Goal: Transaction & Acquisition: Purchase product/service

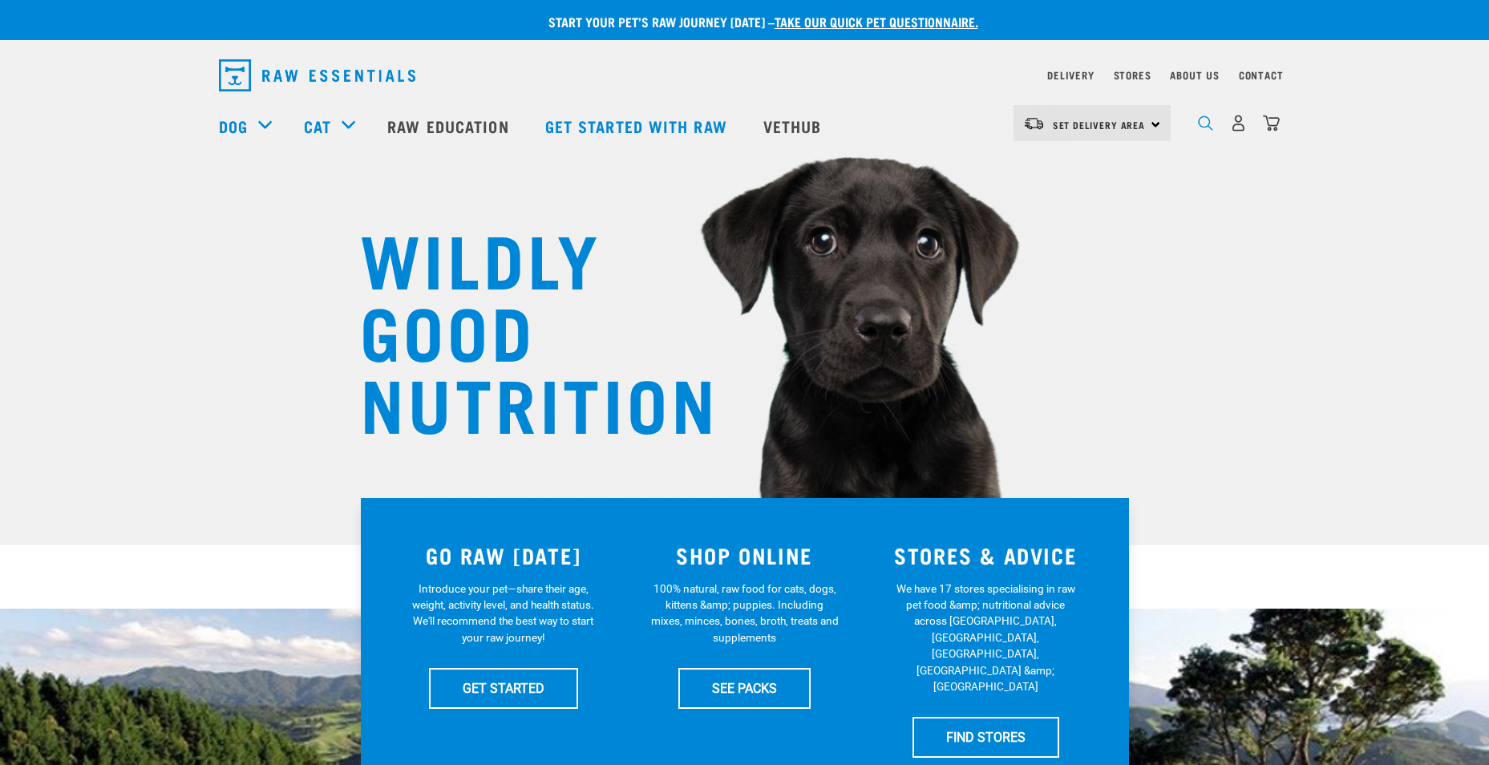
click at [1203, 127] on img "dropdown navigation" at bounding box center [1205, 122] width 15 height 15
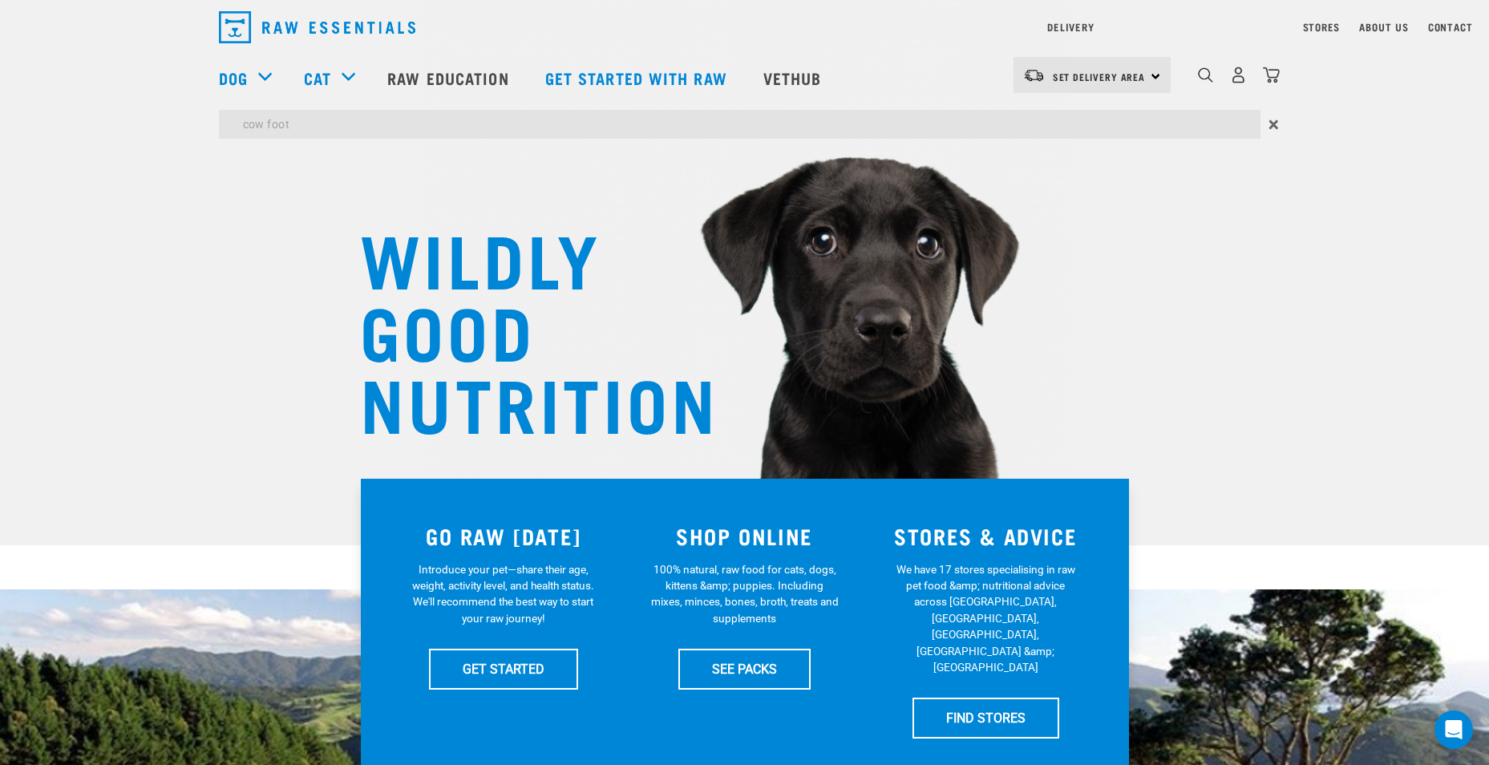
type input "cow foot"
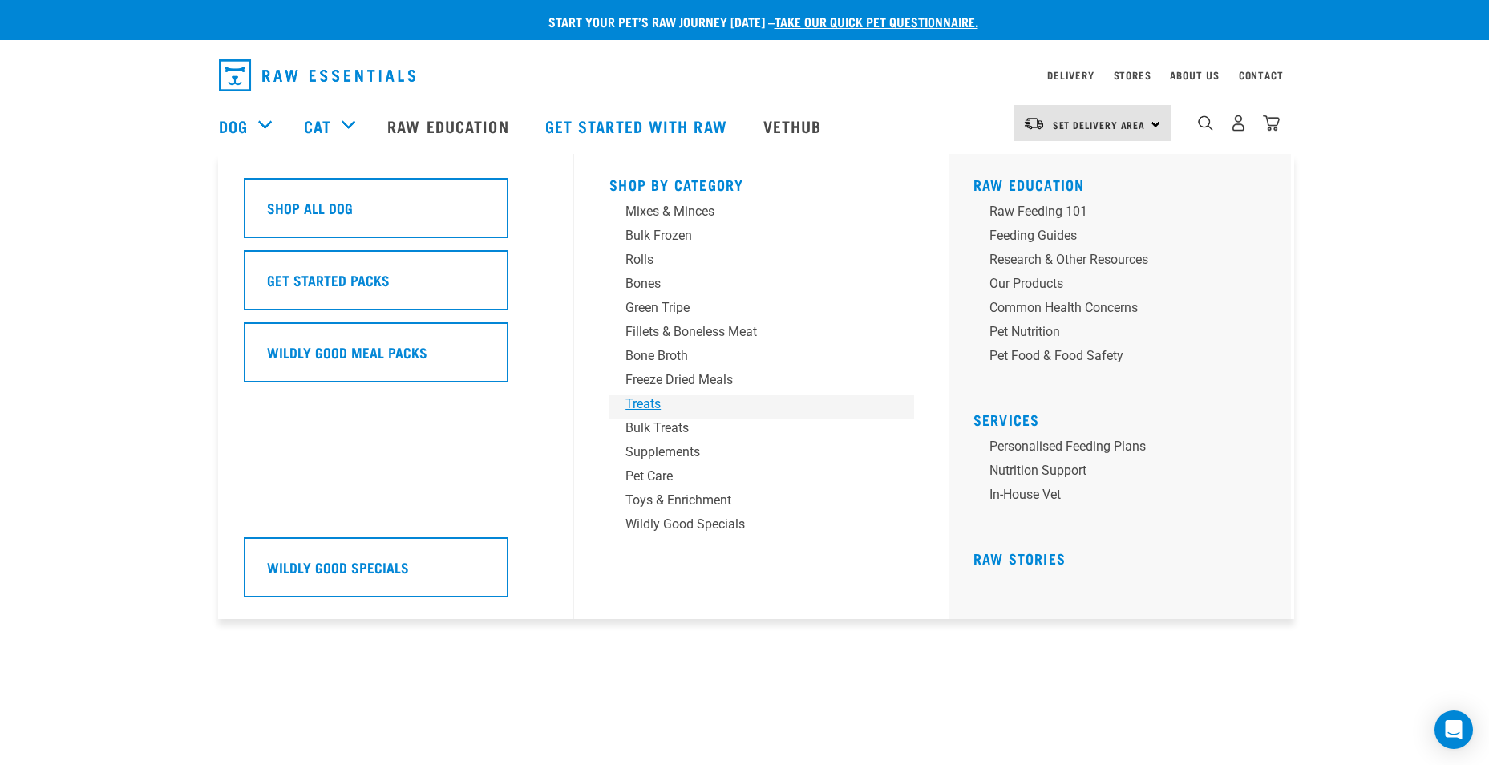
click at [649, 401] on div "Treats" at bounding box center [750, 403] width 250 height 19
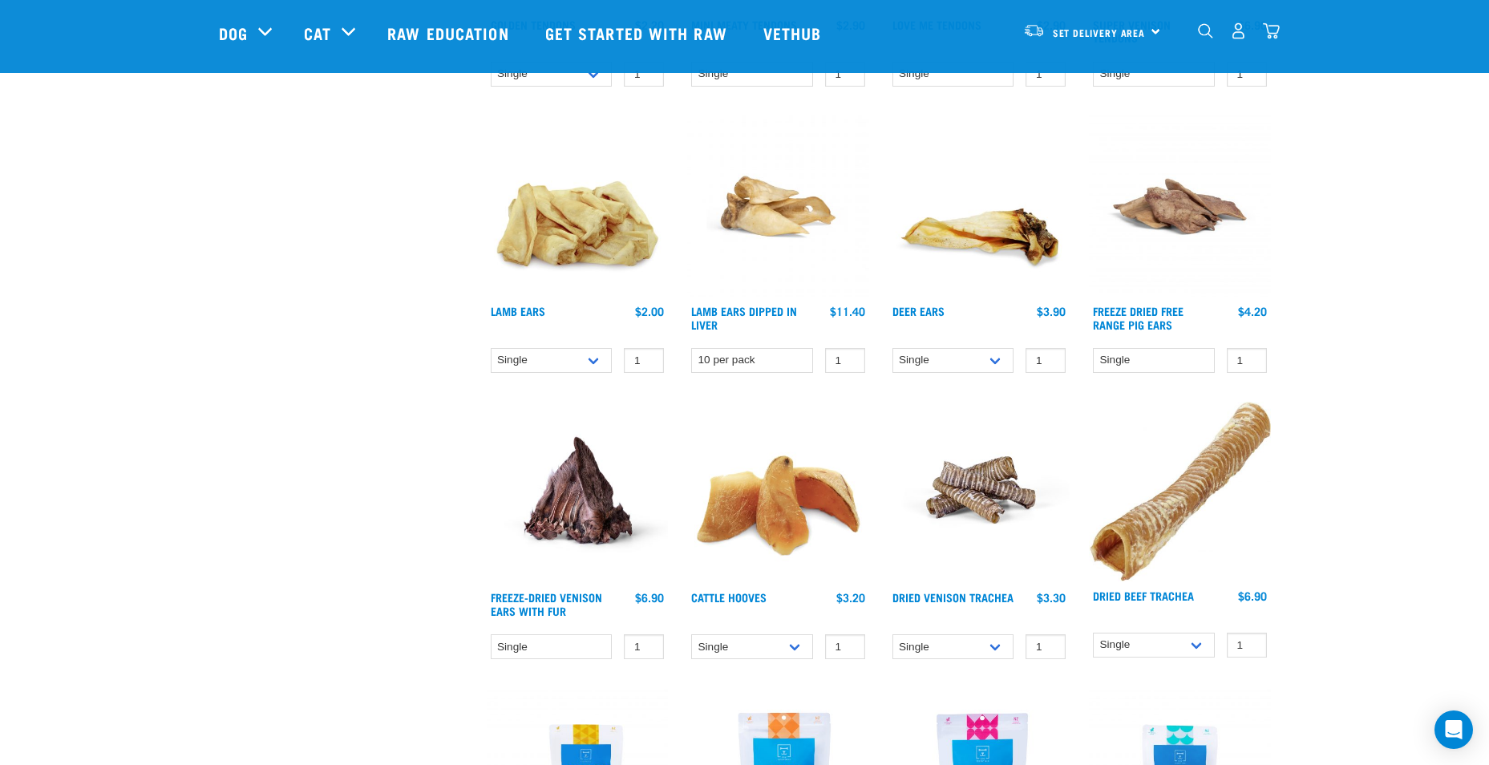
scroll to position [1042, 0]
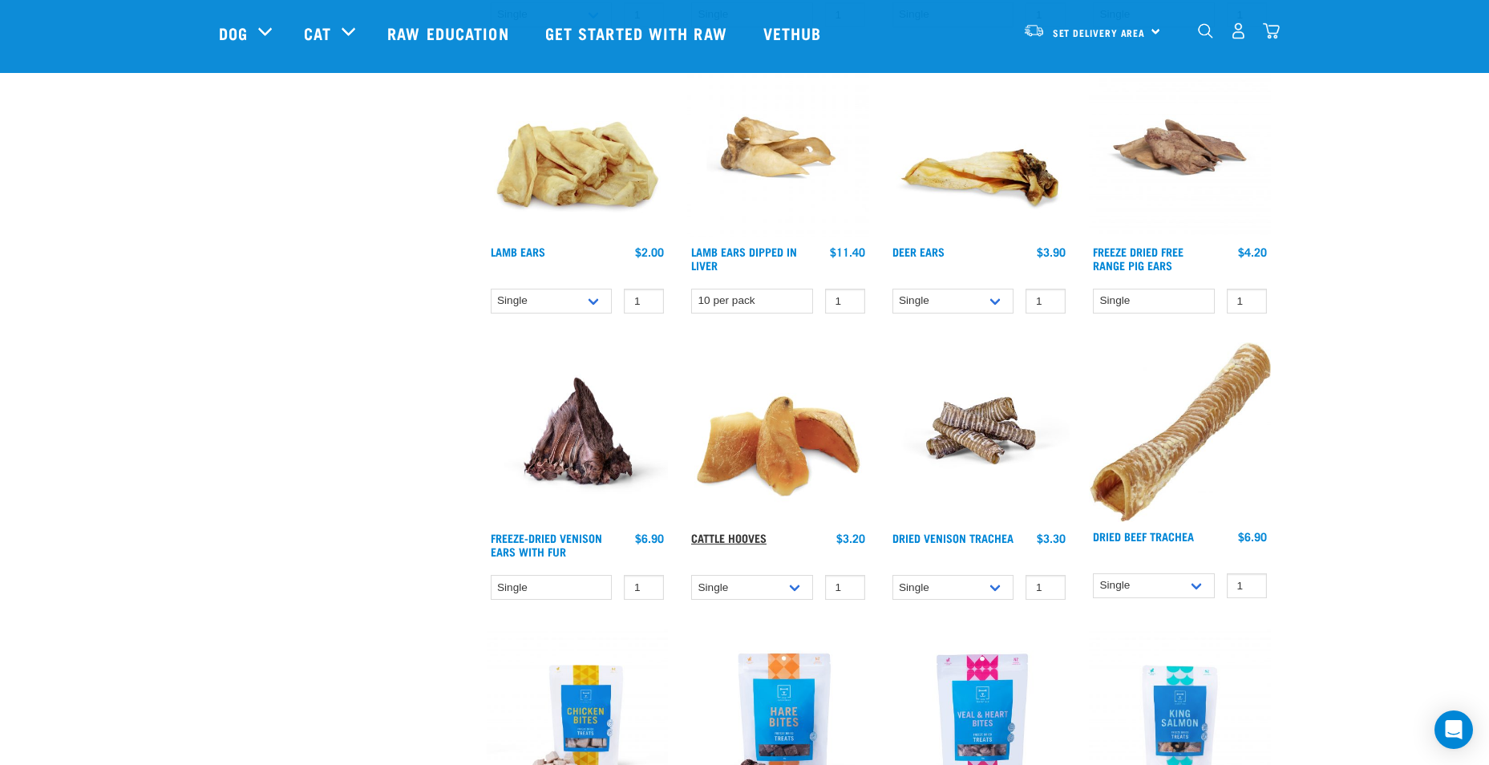
click at [746, 535] on link "Cattle Hooves" at bounding box center [728, 538] width 75 height 6
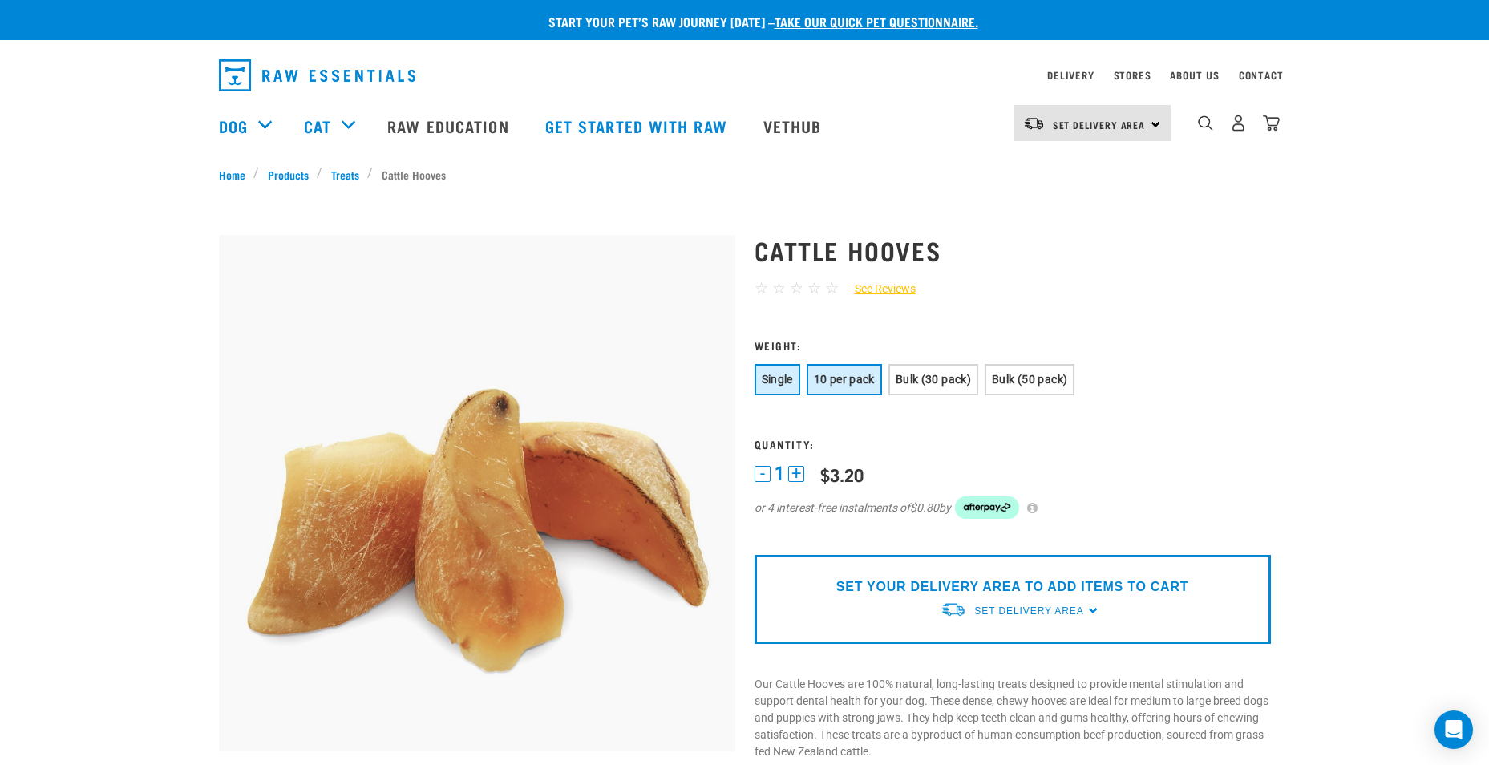
click at [850, 370] on button "10 per pack" at bounding box center [844, 379] width 75 height 31
click at [920, 383] on span "Bulk (30 pack)" at bounding box center [933, 379] width 75 height 13
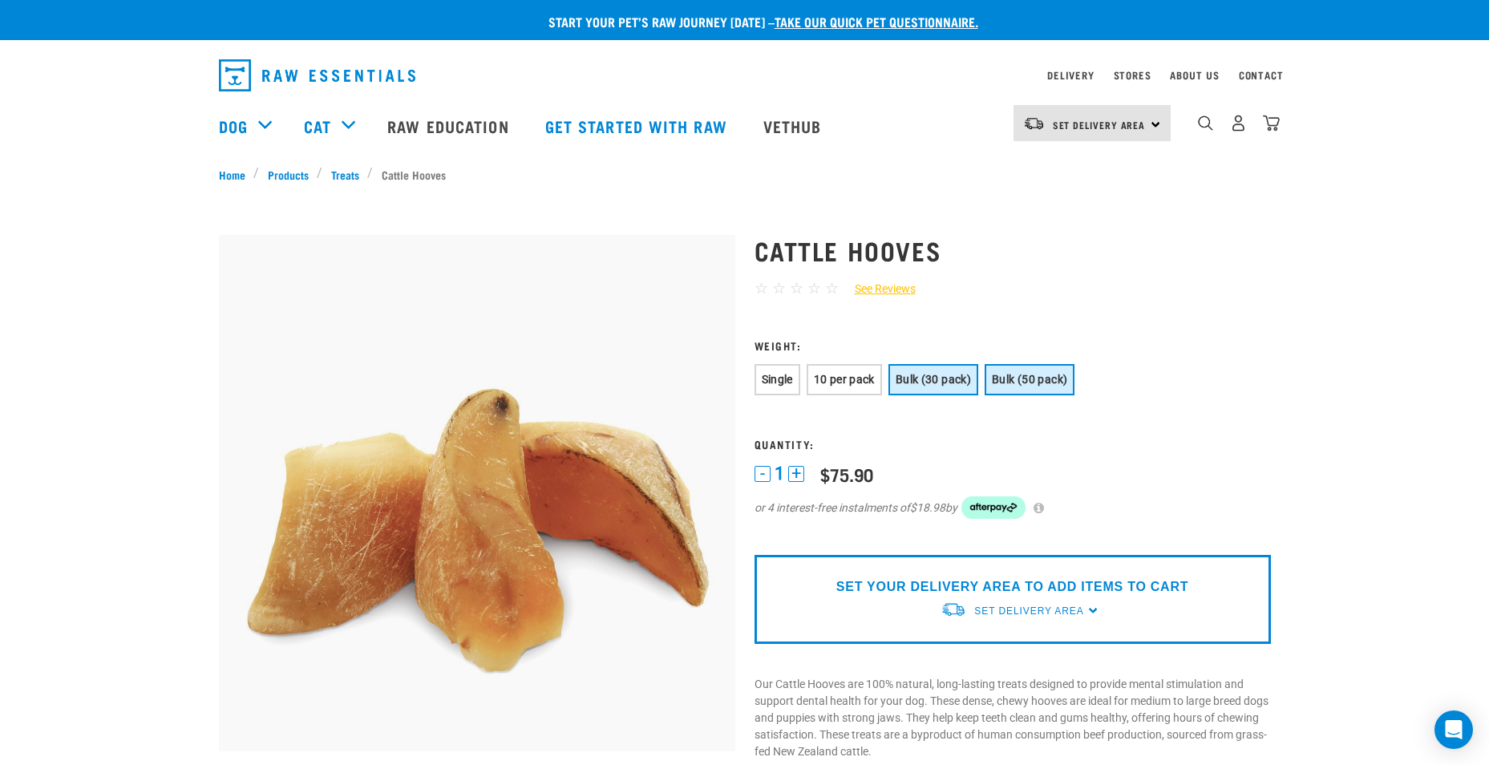
click at [1005, 381] on span "Bulk (50 pack)" at bounding box center [1029, 379] width 75 height 13
click at [787, 383] on span "Single" at bounding box center [777, 379] width 31 height 13
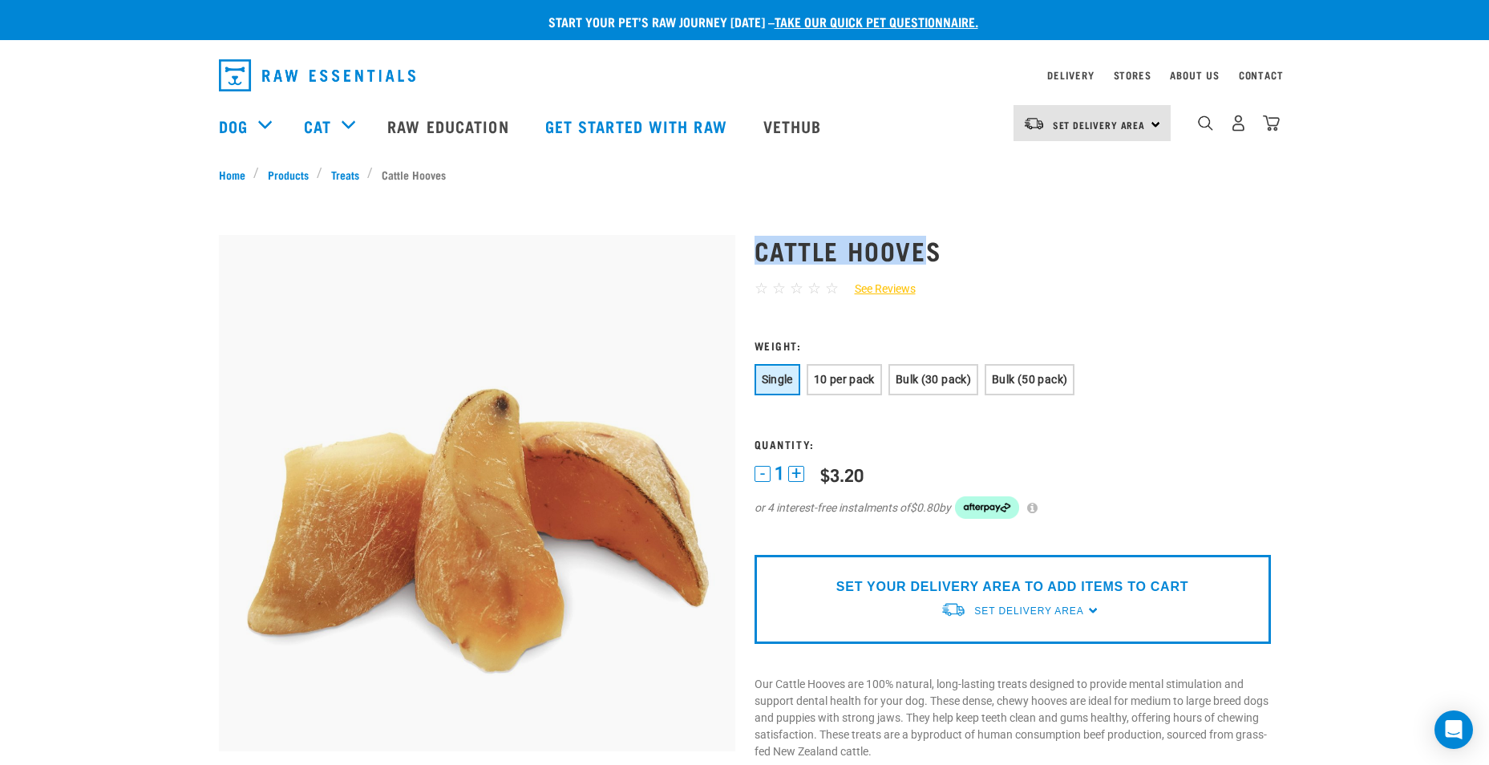
drag, startPoint x: 932, startPoint y: 248, endPoint x: 748, endPoint y: 247, distance: 184.4
drag, startPoint x: 748, startPoint y: 247, endPoint x: 932, endPoint y: 247, distance: 184.4
click at [929, 247] on h1 "Cattle Hooves" at bounding box center [1012, 250] width 516 height 29
drag, startPoint x: 941, startPoint y: 249, endPoint x: 756, endPoint y: 257, distance: 185.4
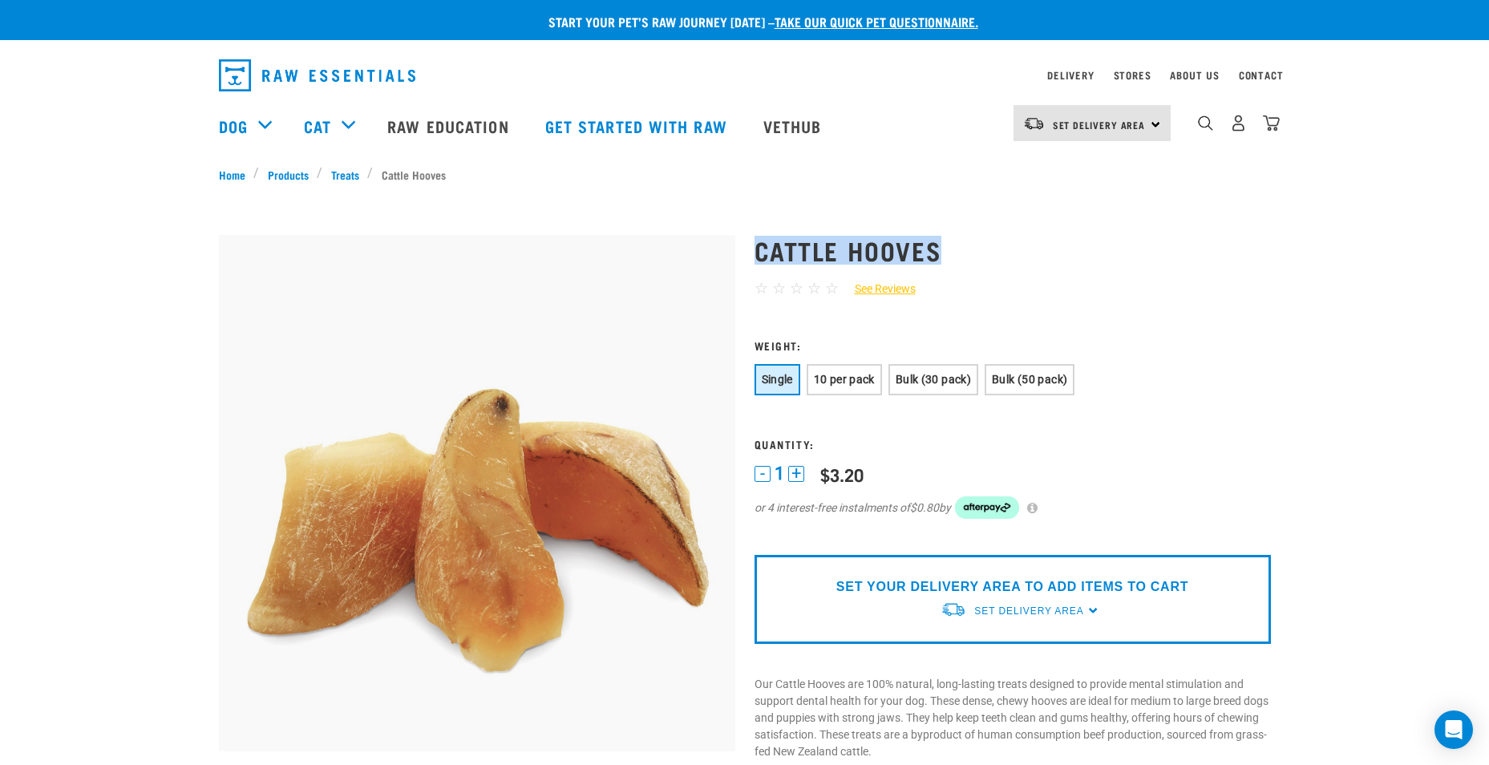
click at [756, 257] on h1 "Cattle Hooves" at bounding box center [1012, 250] width 516 height 29
drag, startPoint x: 756, startPoint y: 257, endPoint x: 777, endPoint y: 254, distance: 21.1
copy h1 "Cattle Hooves"
